Goal: Navigation & Orientation: Find specific page/section

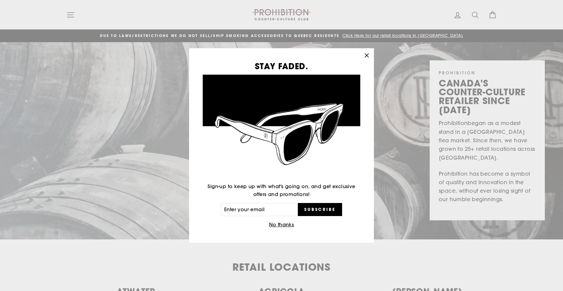
click at [367, 55] on icon "button" at bounding box center [367, 55] width 8 height 8
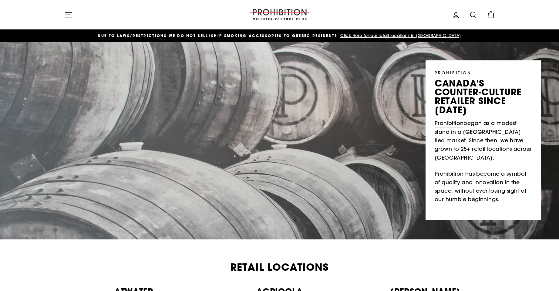
click at [72, 15] on icon "button" at bounding box center [68, 15] width 8 height 8
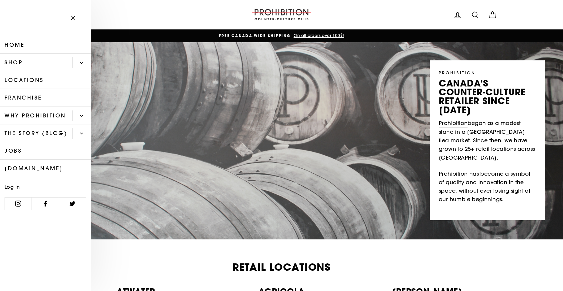
click at [21, 62] on link "Shop" at bounding box center [36, 63] width 72 height 18
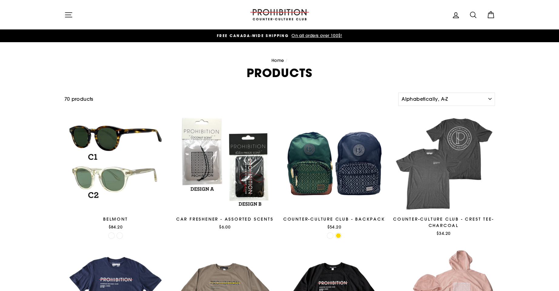
click at [65, 12] on icon "button" at bounding box center [68, 15] width 8 height 8
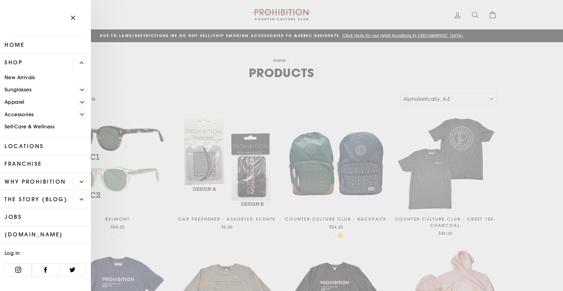
click at [80, 183] on icon "Primary" at bounding box center [82, 182] width 4 height 4
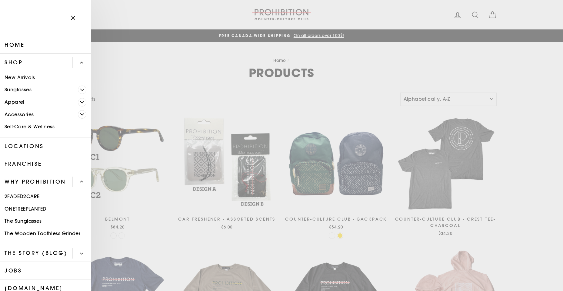
click at [80, 183] on icon "Primary" at bounding box center [82, 182] width 4 height 4
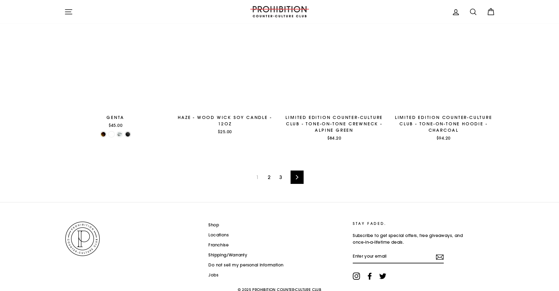
scroll to position [960, 0]
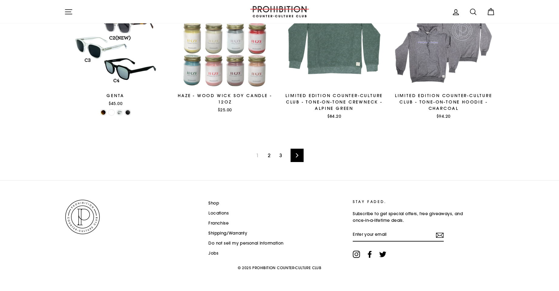
click at [303, 165] on div "1 2 3 Next" at bounding box center [279, 155] width 431 height 50
click at [298, 159] on link "Next" at bounding box center [297, 155] width 13 height 13
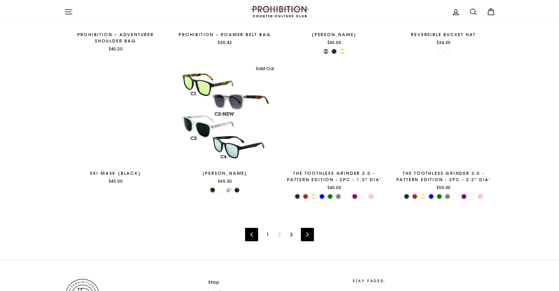
scroll to position [902, 0]
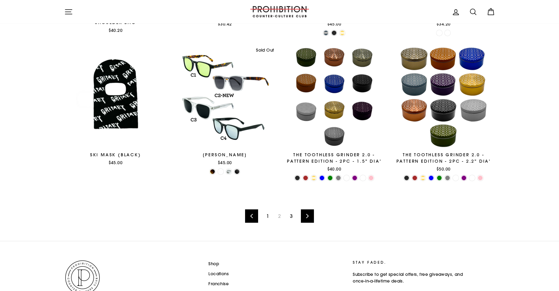
click at [279, 217] on span "2" at bounding box center [279, 216] width 10 height 10
click at [316, 217] on div "Previous 1 2 3 Next" at bounding box center [279, 216] width 431 height 50
click at [311, 217] on link "Next" at bounding box center [307, 215] width 13 height 13
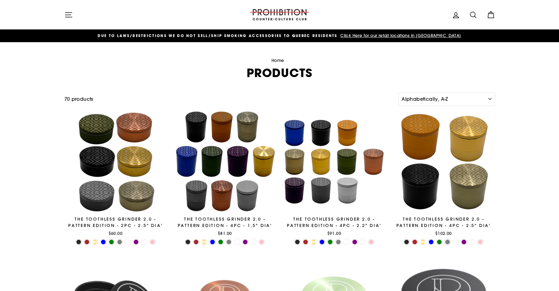
click at [70, 14] on icon "button" at bounding box center [68, 15] width 8 height 8
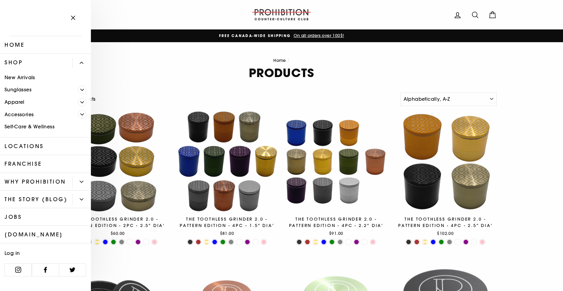
click at [42, 163] on link "Franchise" at bounding box center [45, 164] width 91 height 18
